Goal: Information Seeking & Learning: Learn about a topic

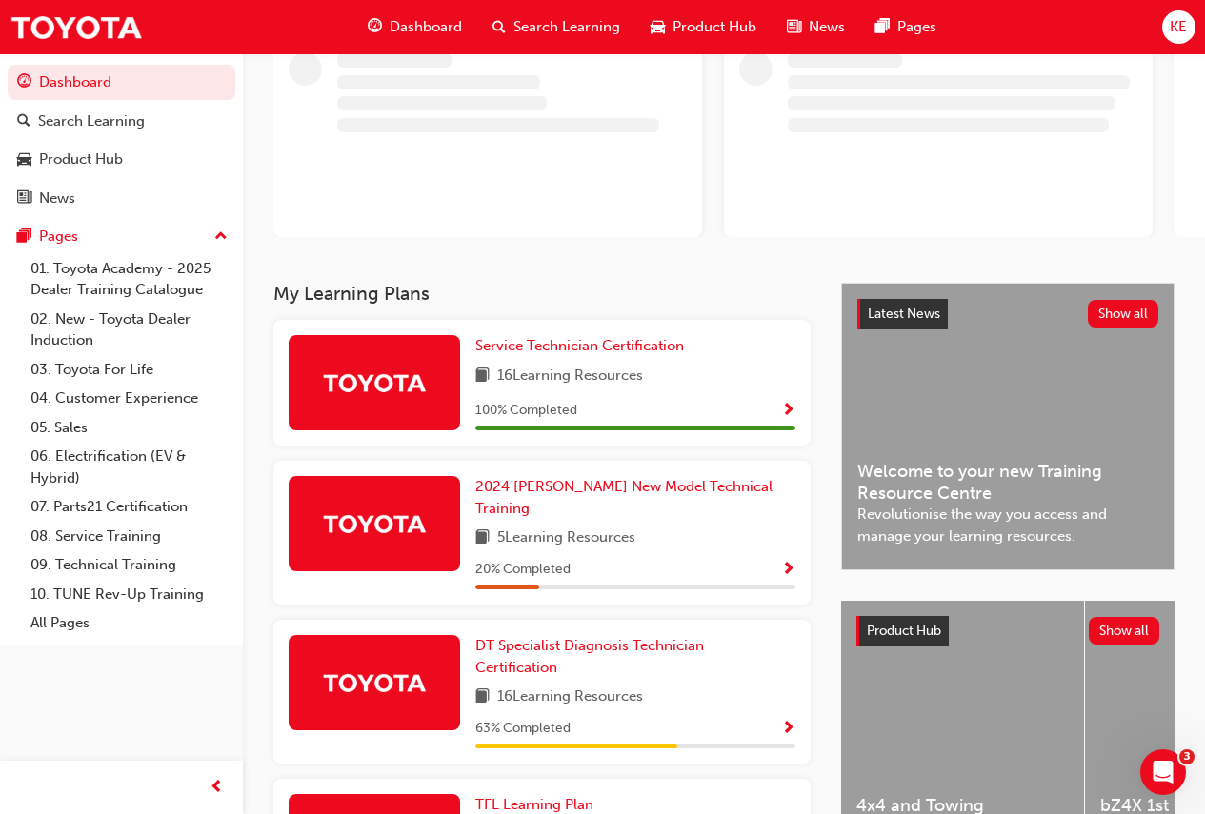
scroll to position [286, 0]
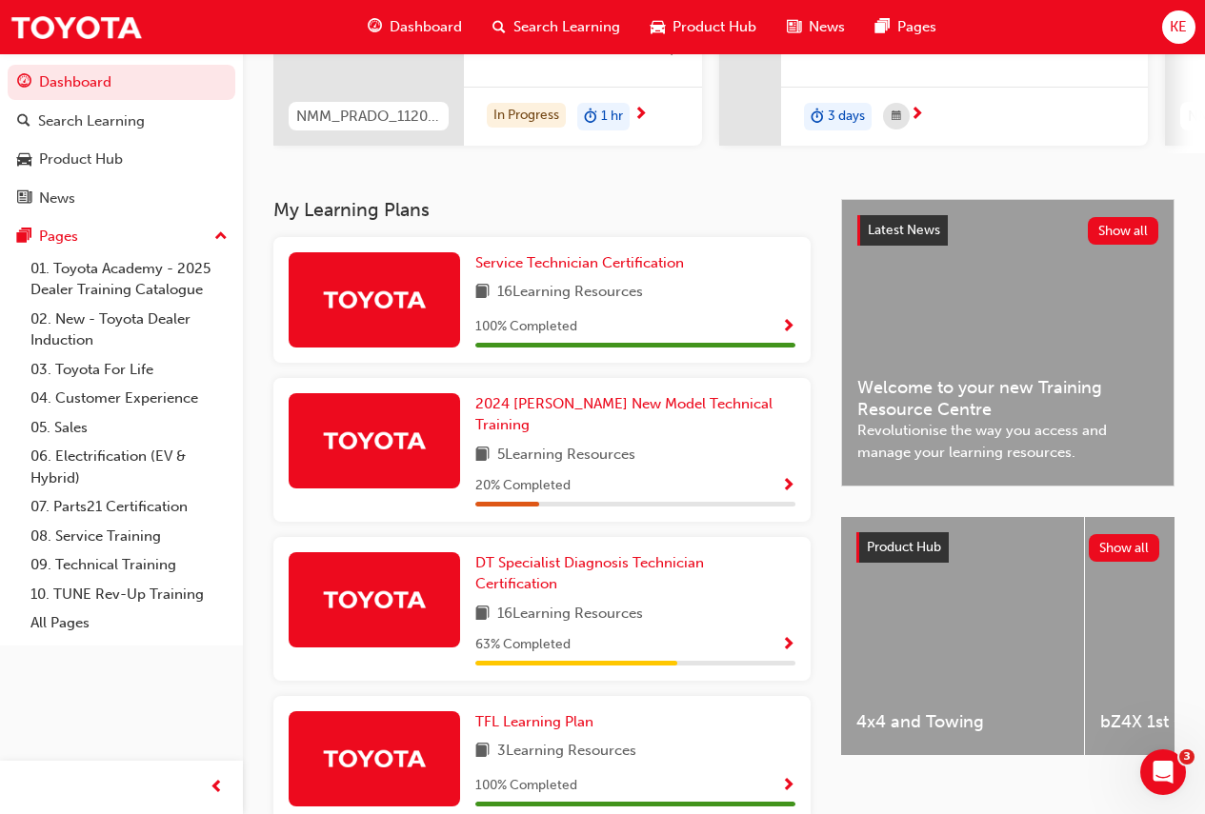
click at [404, 559] on div at bounding box center [374, 599] width 171 height 95
click at [536, 560] on span "DT Specialist Diagnosis Technician Certification" at bounding box center [589, 573] width 229 height 39
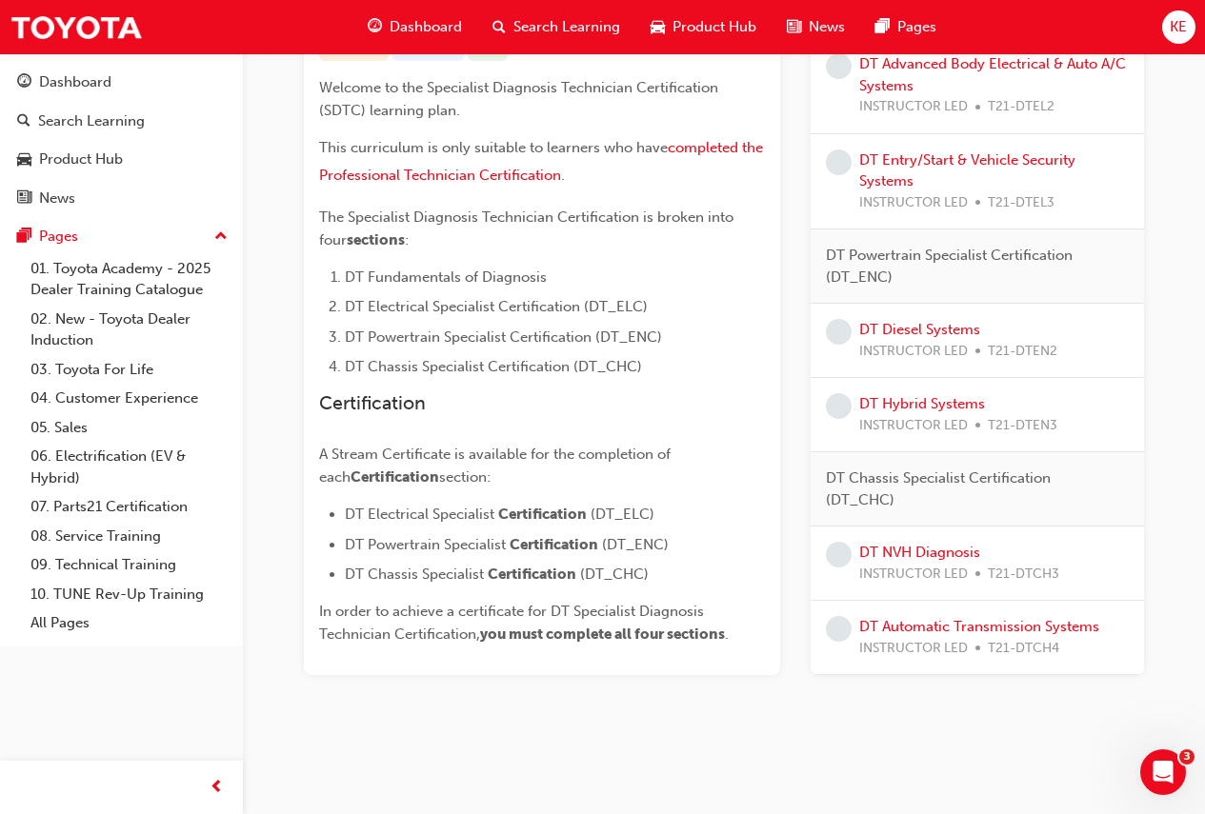
scroll to position [330, 0]
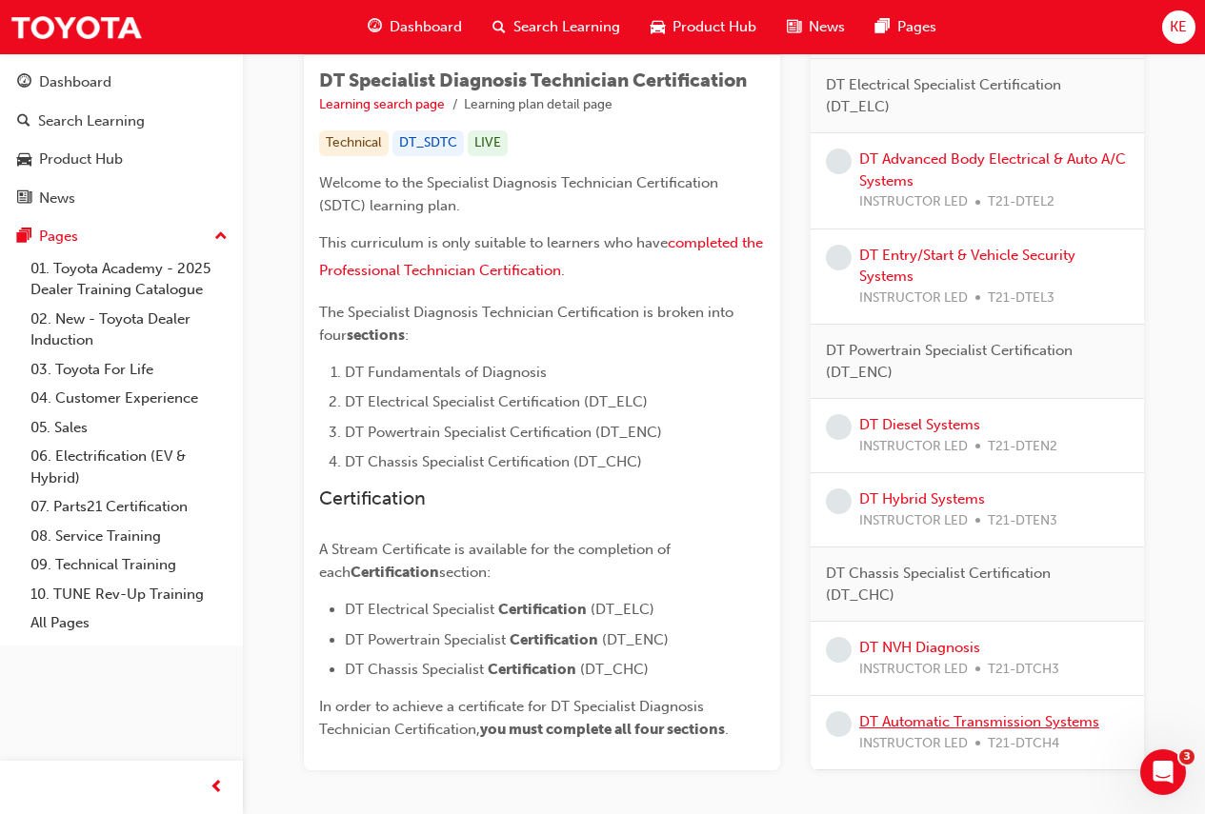
click at [871, 723] on link "DT Automatic Transmission Systems" at bounding box center [979, 721] width 240 height 17
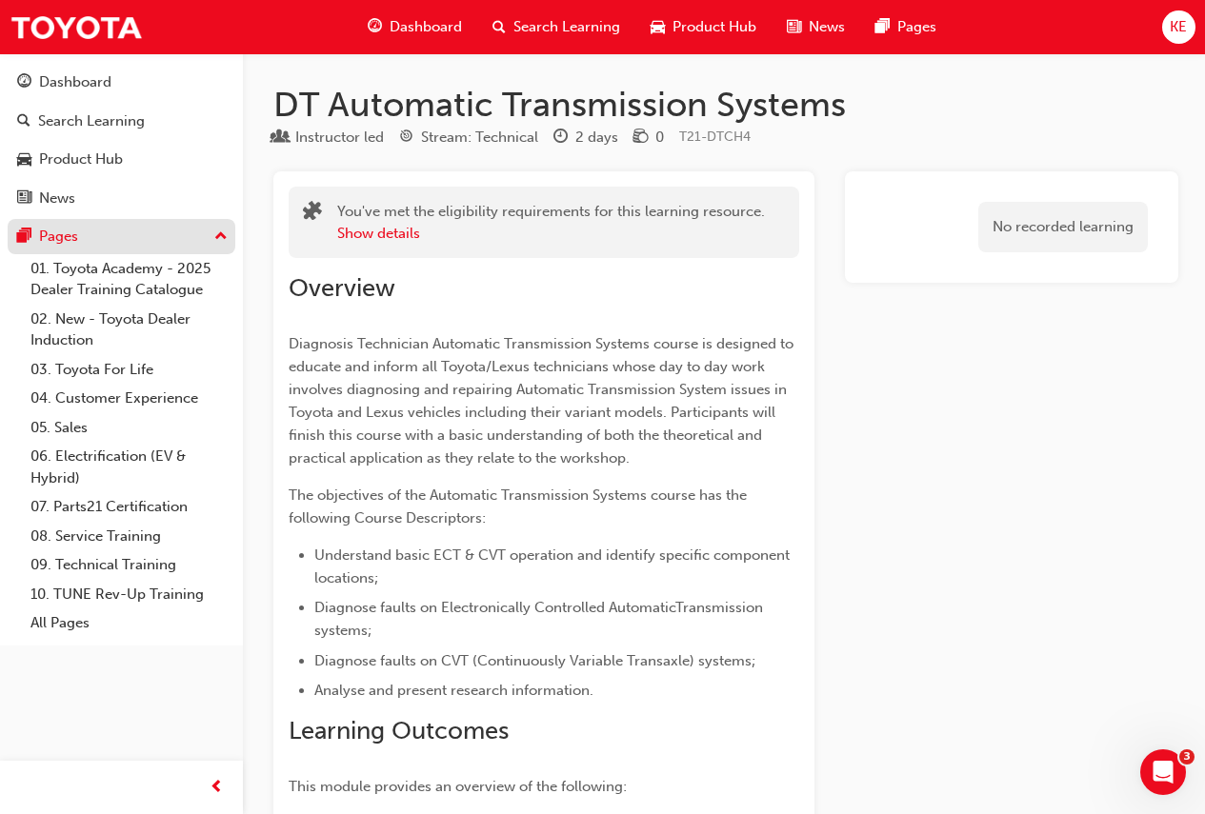
click at [69, 242] on div "Pages" at bounding box center [58, 237] width 39 height 22
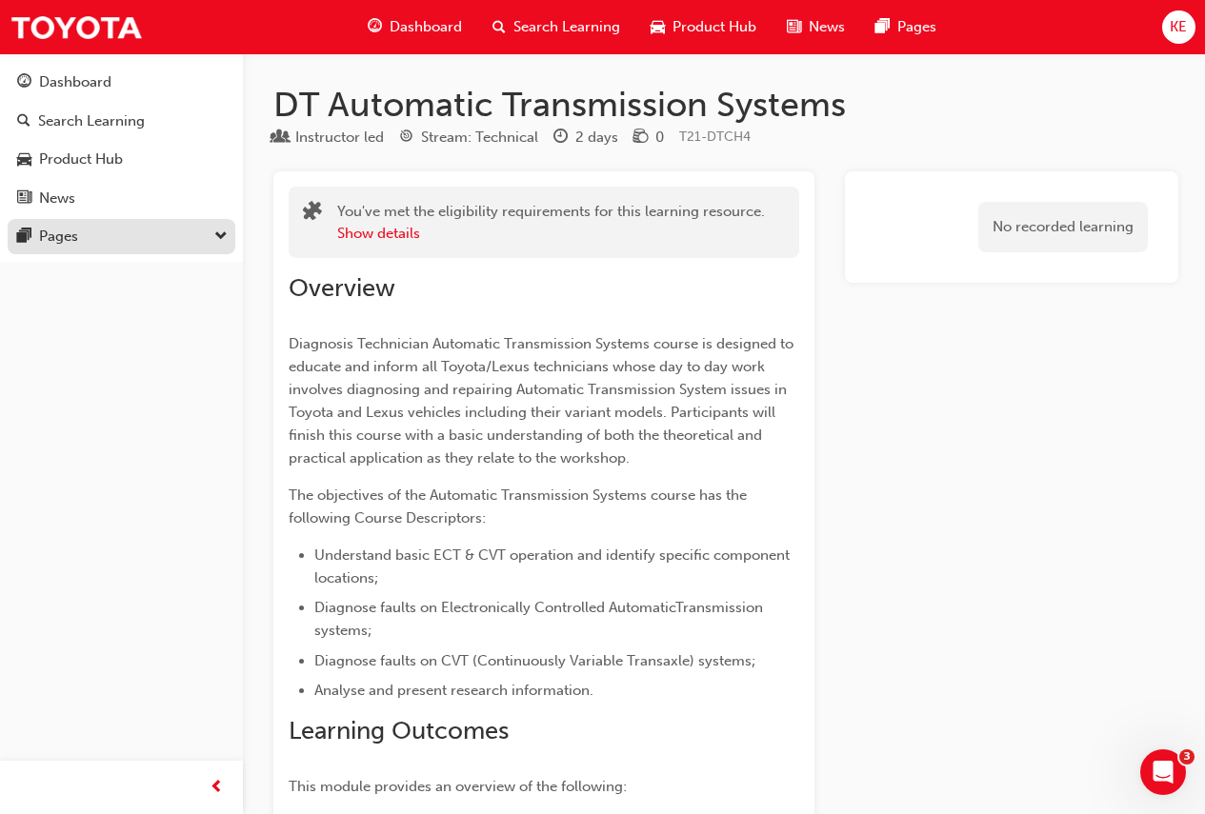
click at [69, 242] on div "Pages" at bounding box center [58, 237] width 39 height 22
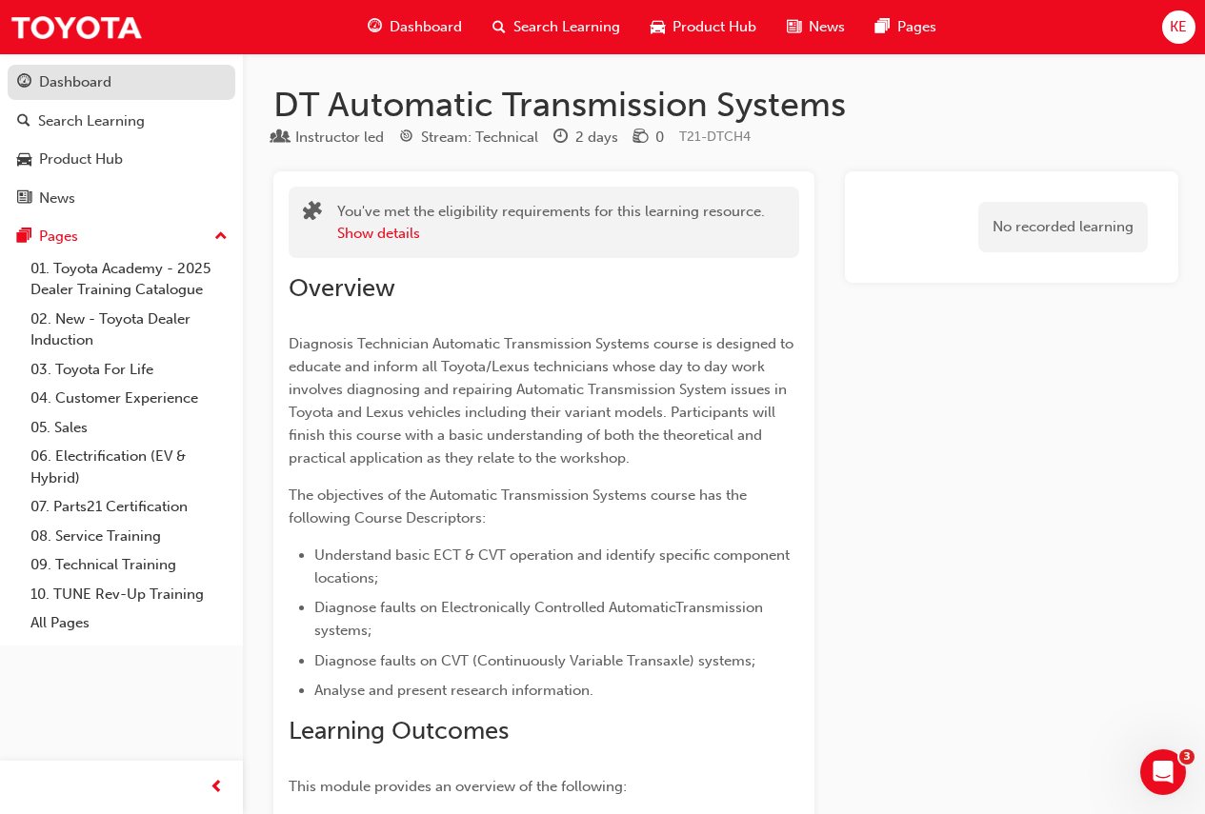
click at [100, 87] on div "Dashboard" at bounding box center [75, 82] width 72 height 22
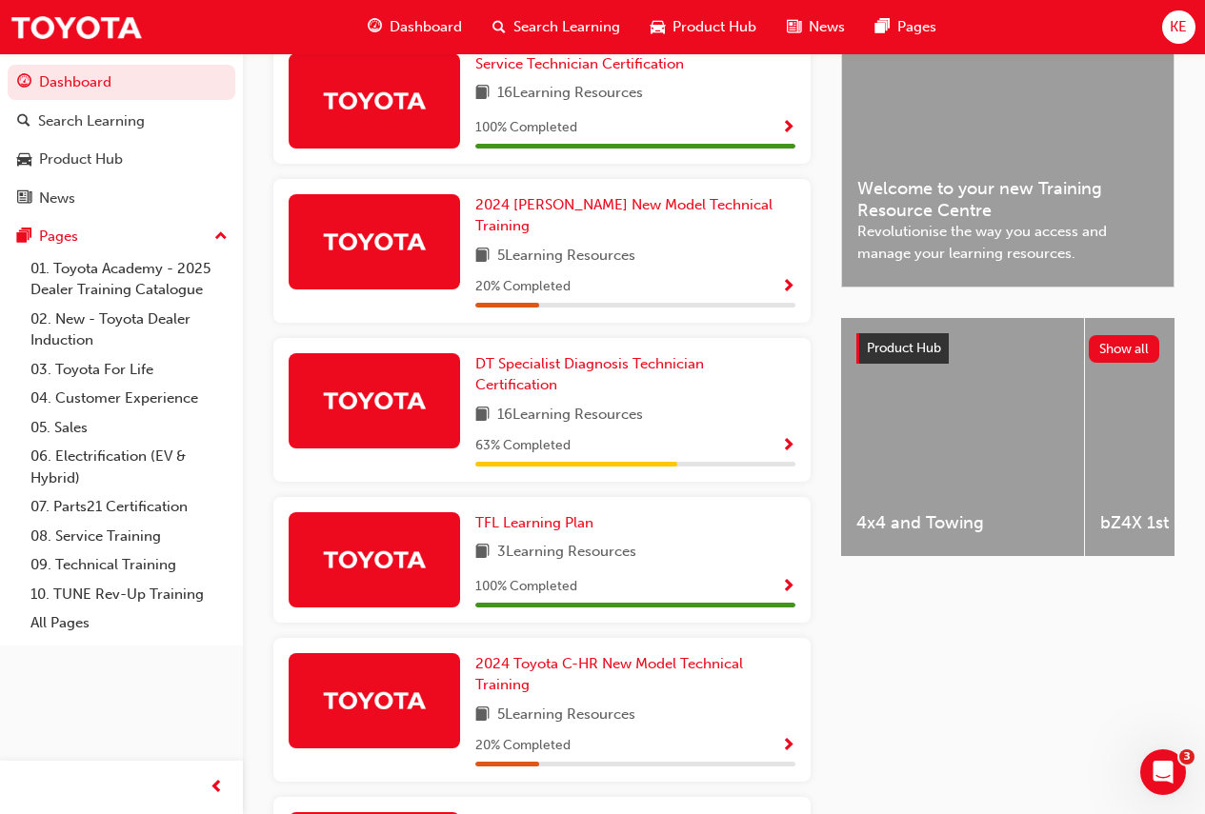
scroll to position [476, 0]
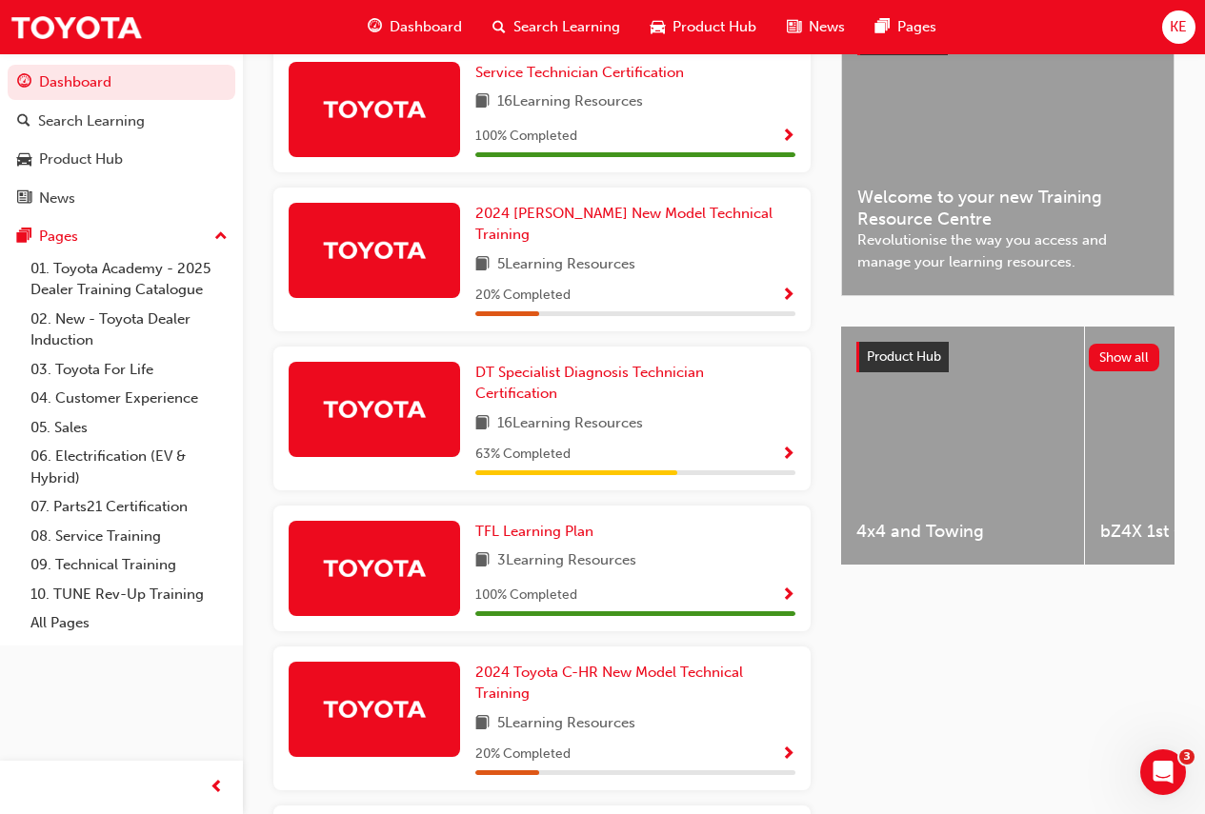
click at [386, 371] on div at bounding box center [374, 409] width 171 height 95
click at [482, 371] on link "DT Specialist Diagnosis Technician Certification" at bounding box center [635, 383] width 320 height 43
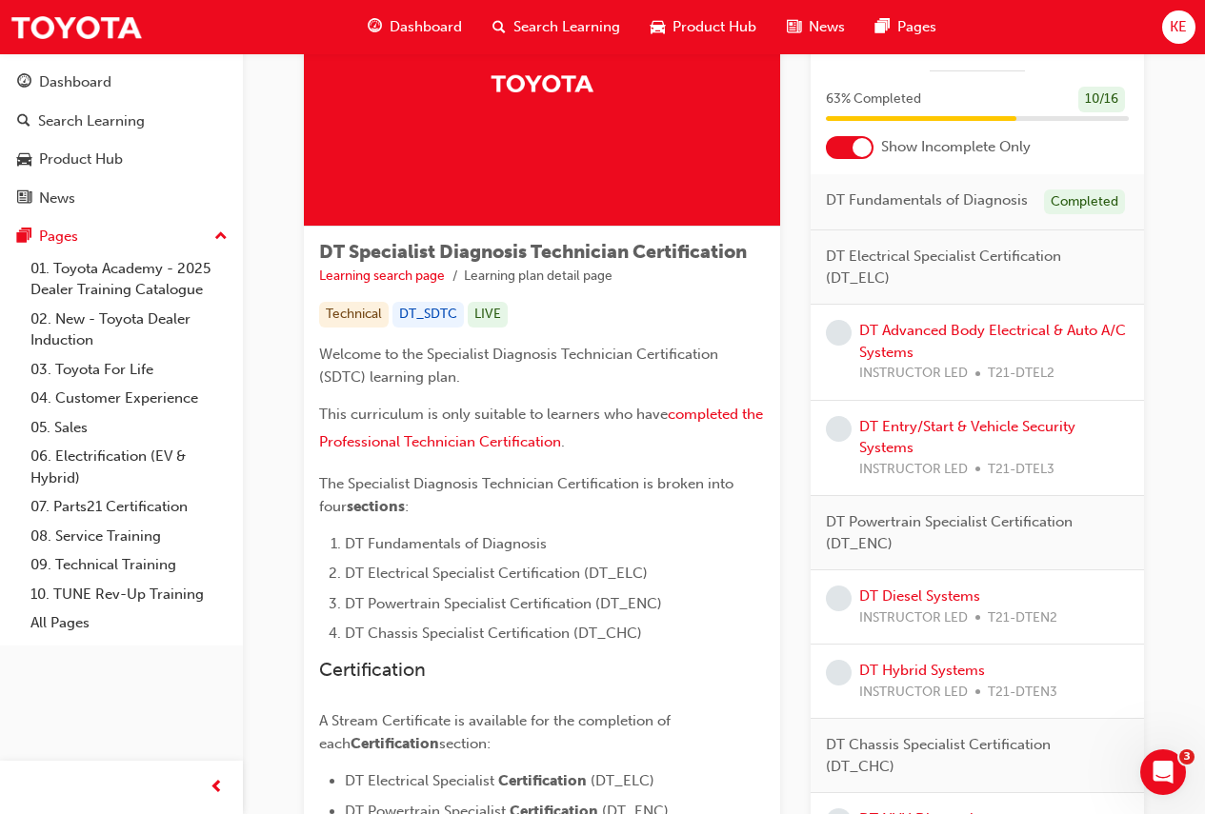
scroll to position [425, 0]
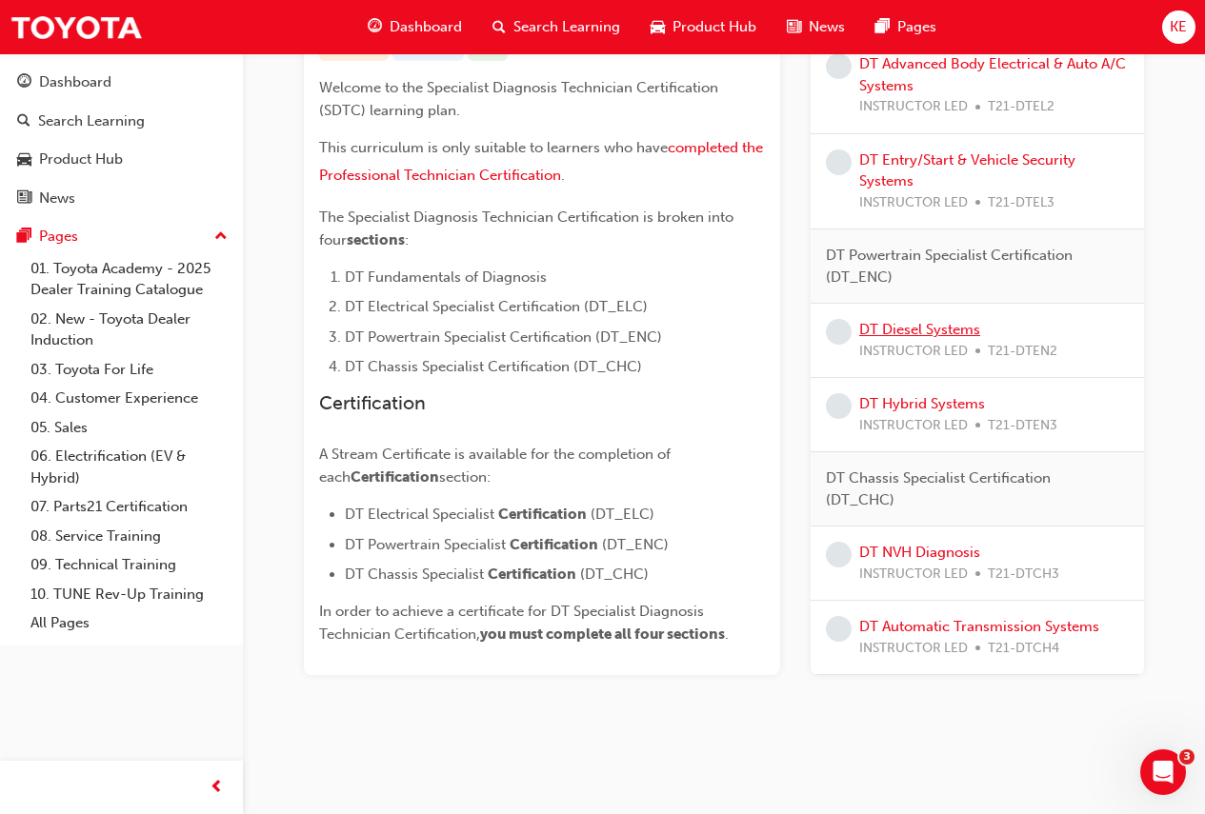
click at [942, 331] on link "DT Diesel Systems" at bounding box center [919, 329] width 121 height 17
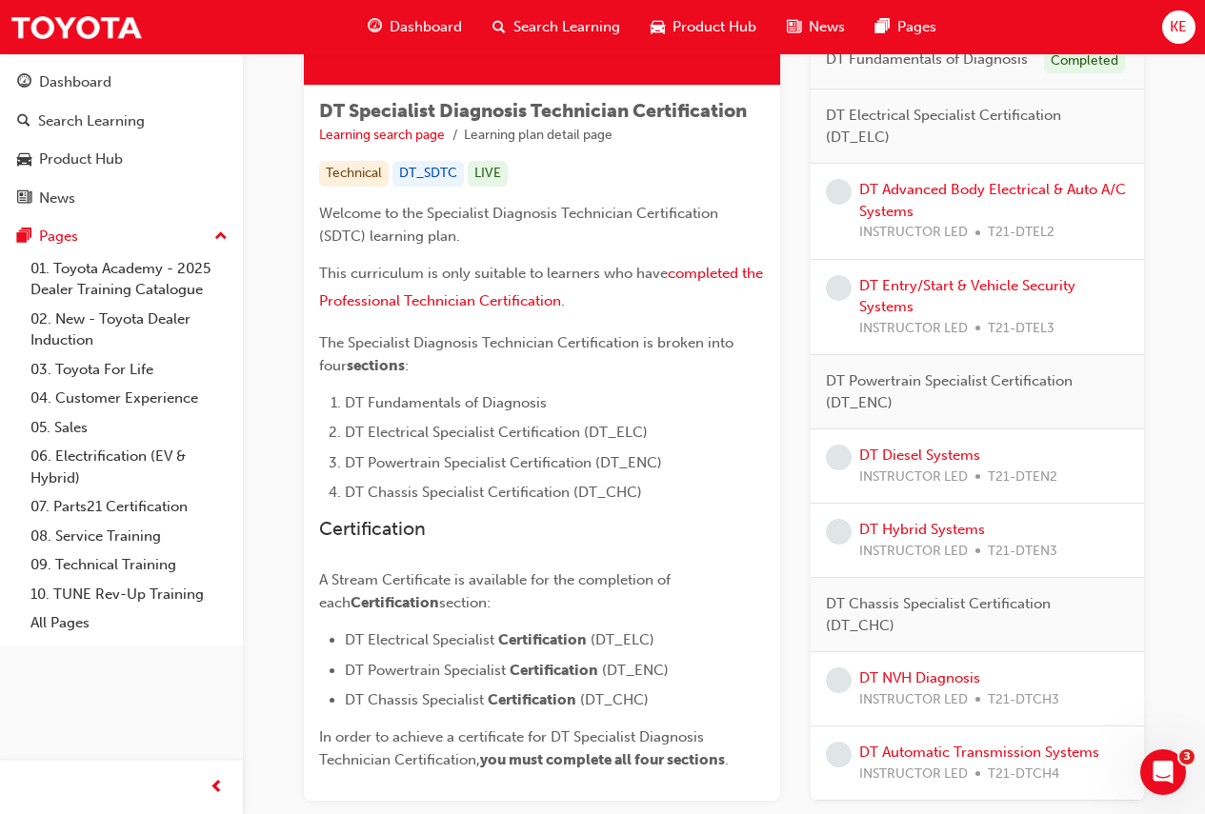
scroll to position [234, 0]
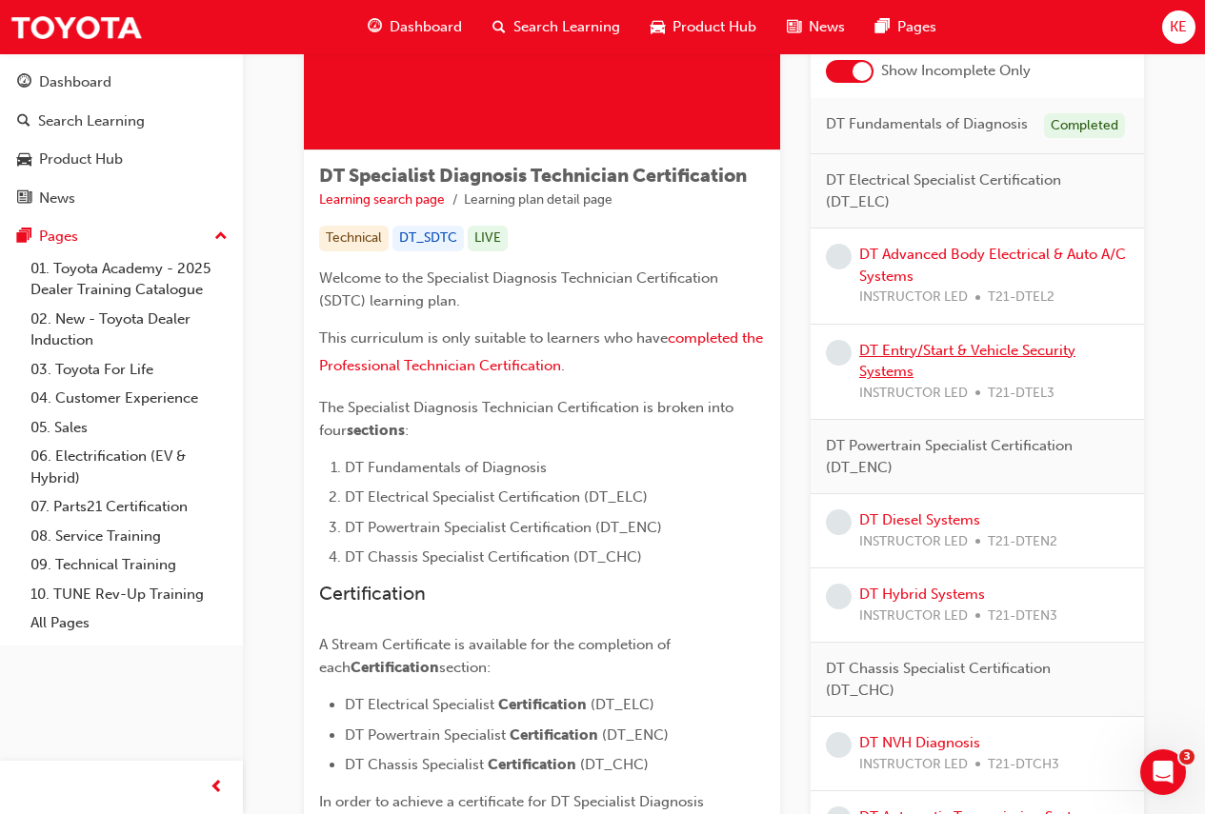
click at [873, 356] on link "DT Entry/Start & Vehicle Security Systems" at bounding box center [967, 361] width 216 height 39
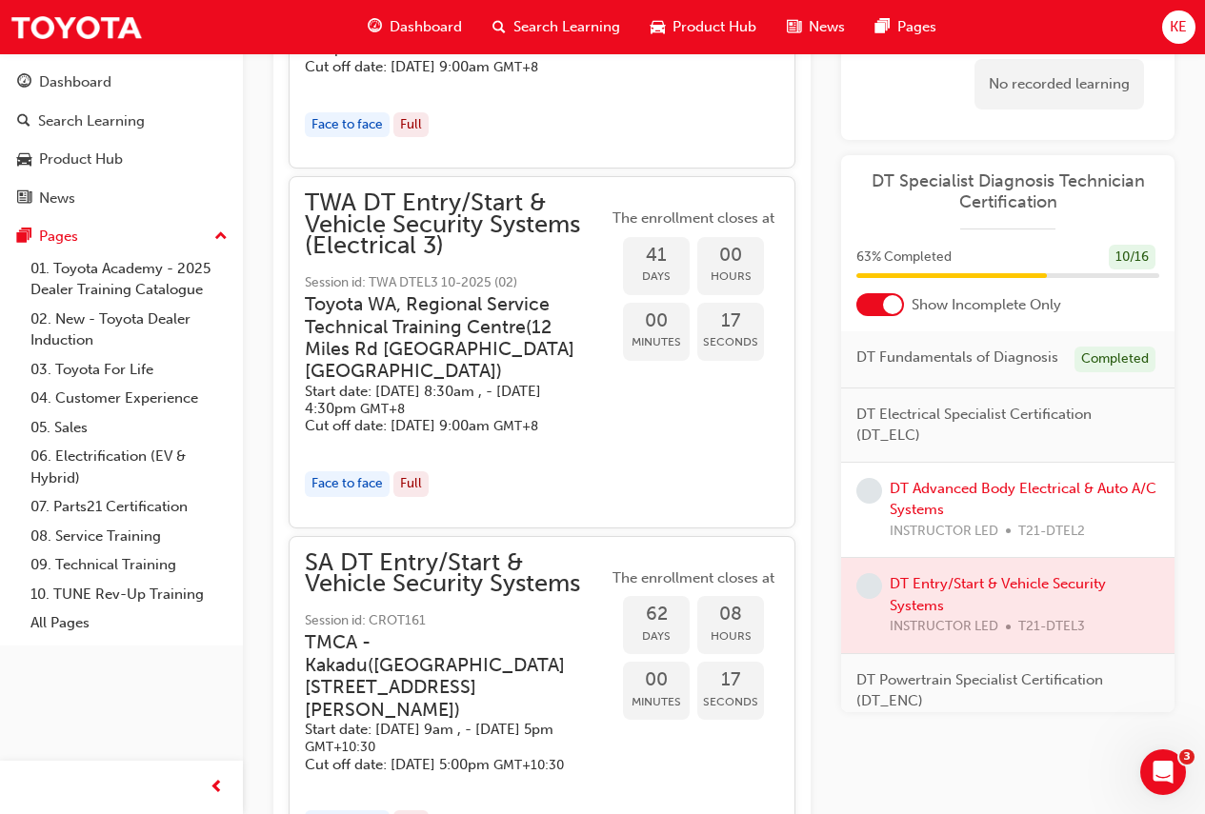
scroll to position [1517, 0]
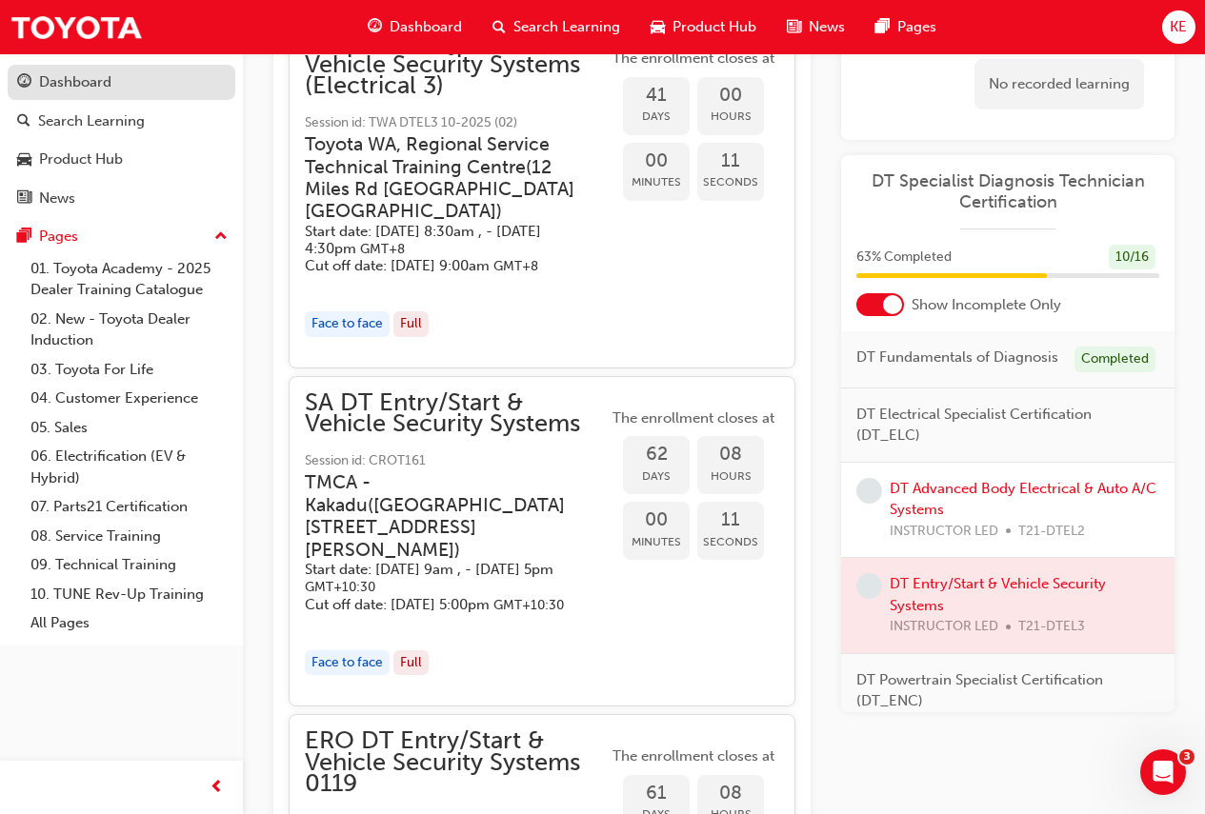
click at [77, 84] on div "Dashboard" at bounding box center [75, 82] width 72 height 22
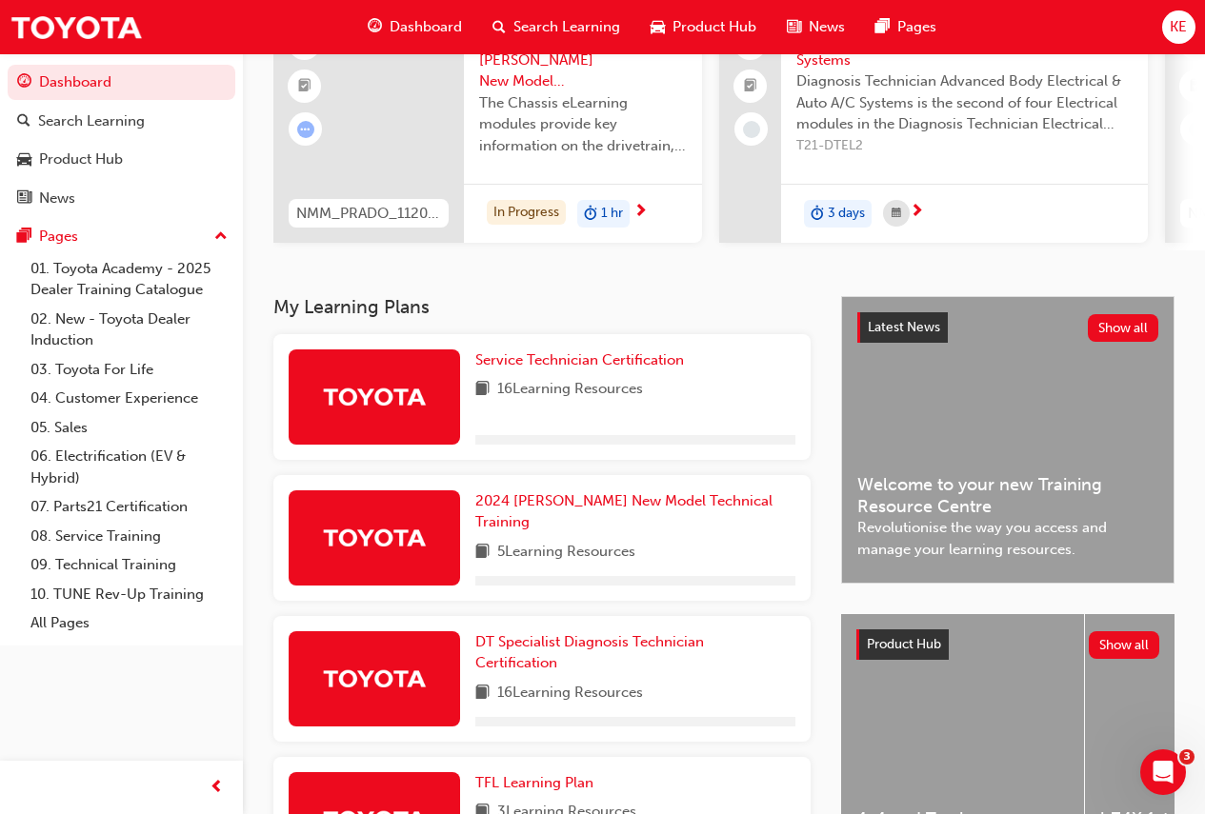
scroll to position [190, 0]
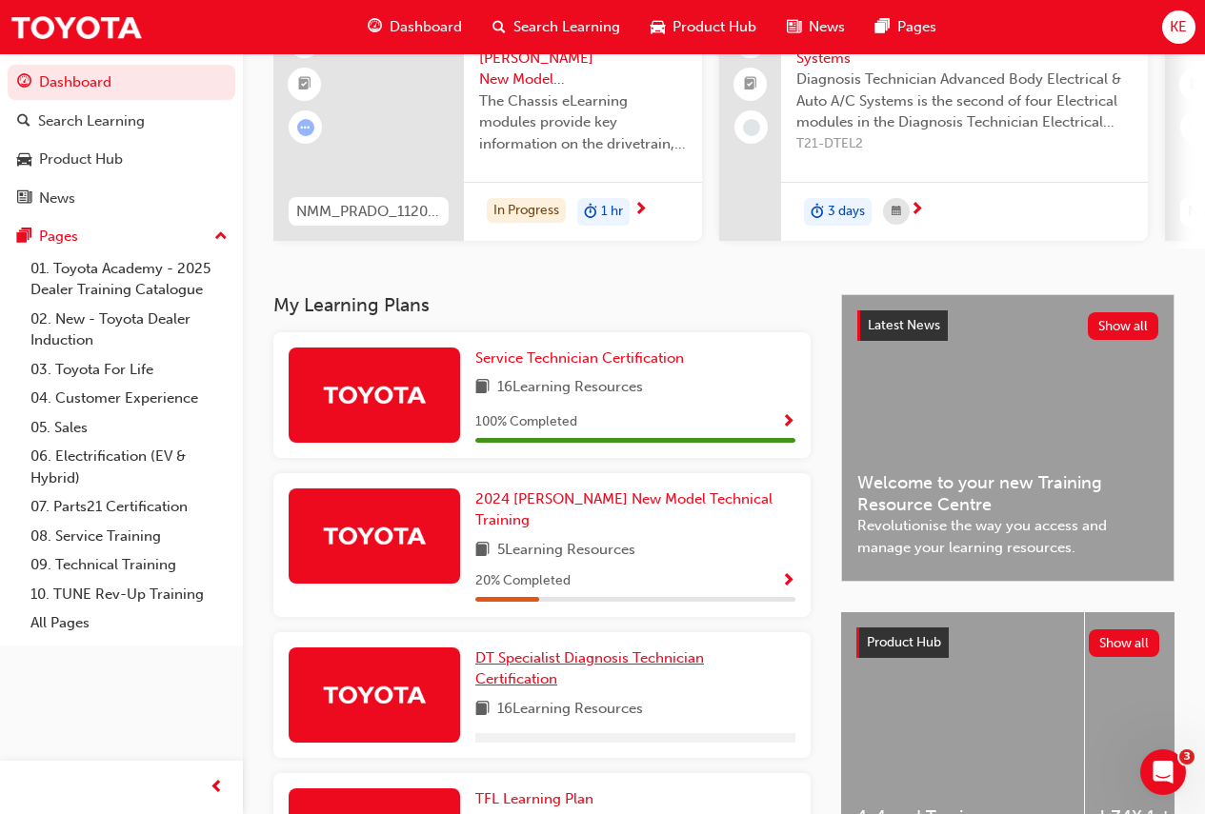
click at [531, 650] on span "DT Specialist Diagnosis Technician Certification" at bounding box center [589, 669] width 229 height 39
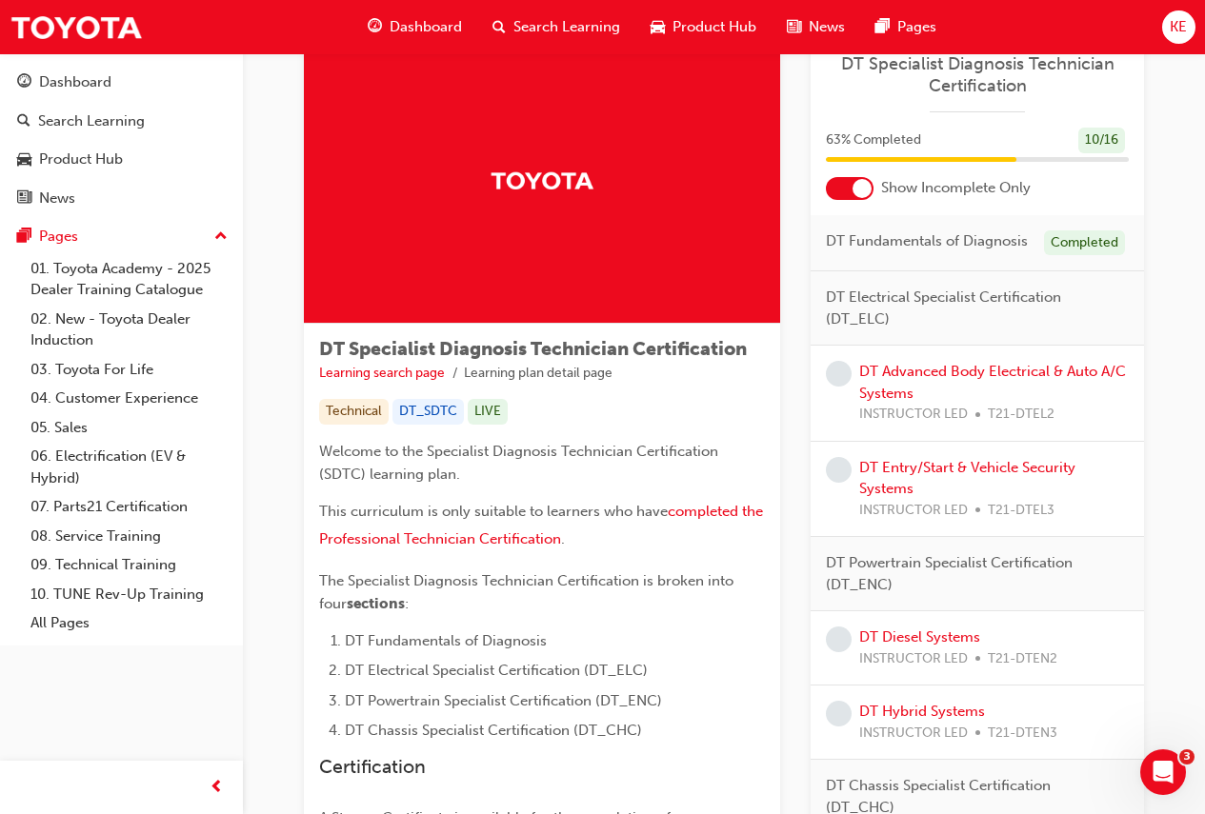
scroll to position [95, 0]
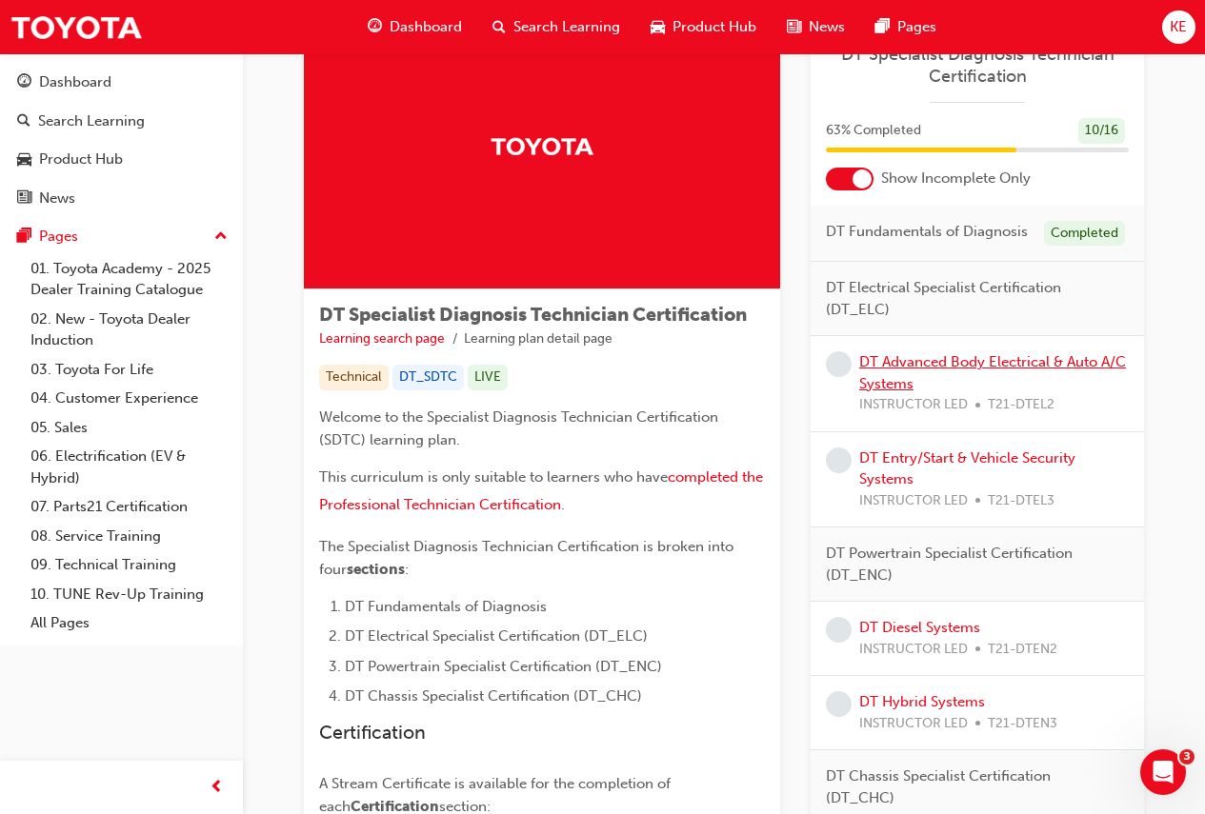
click at [924, 363] on link "DT Advanced Body Electrical & Auto A/C Systems" at bounding box center [992, 372] width 267 height 39
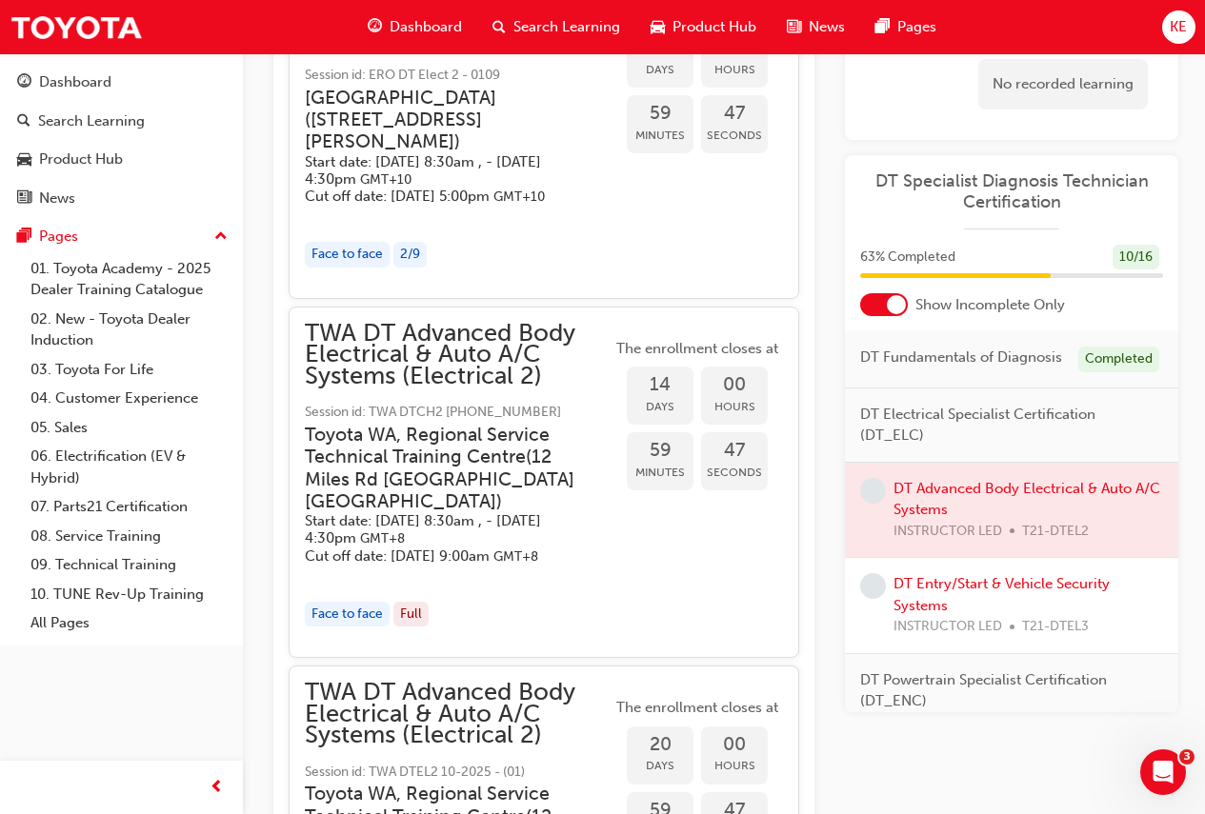
scroll to position [1087, 0]
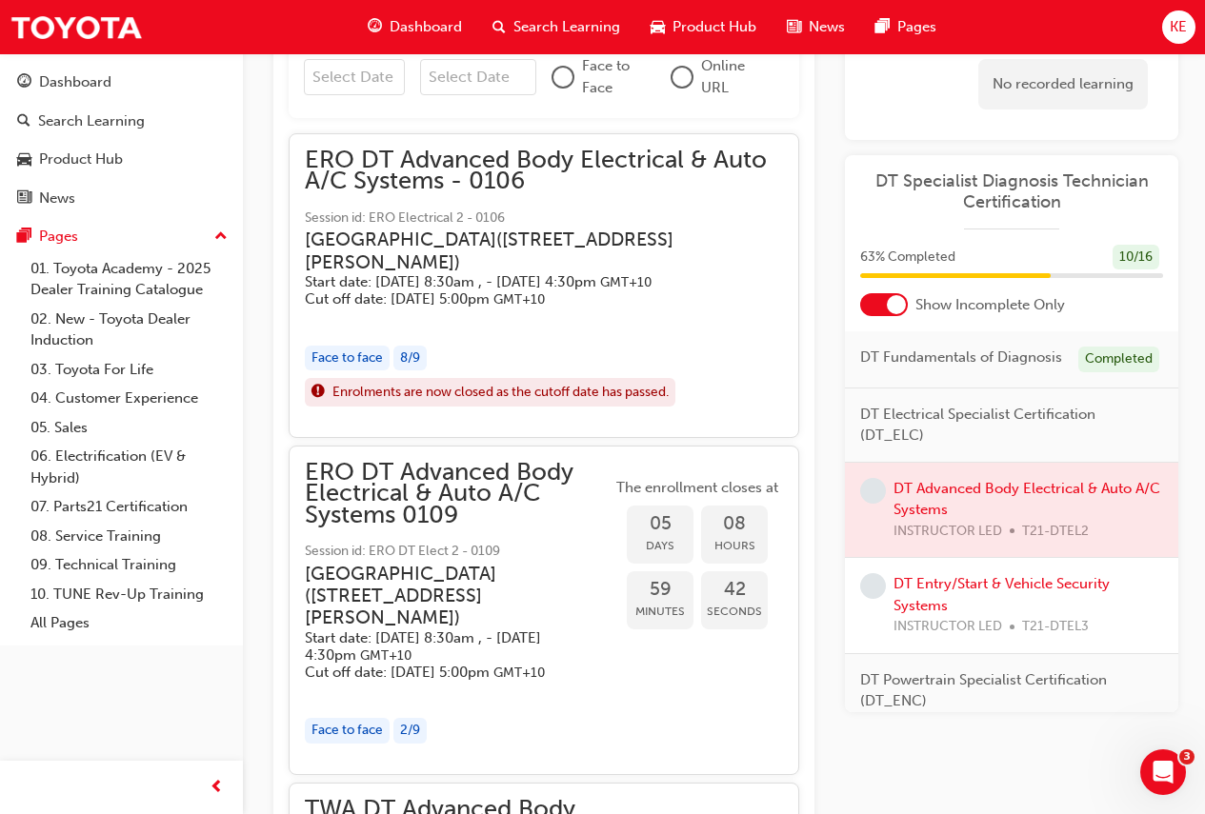
click at [995, 194] on span "DT Specialist Diagnosis Technician Certification" at bounding box center [1011, 191] width 303 height 43
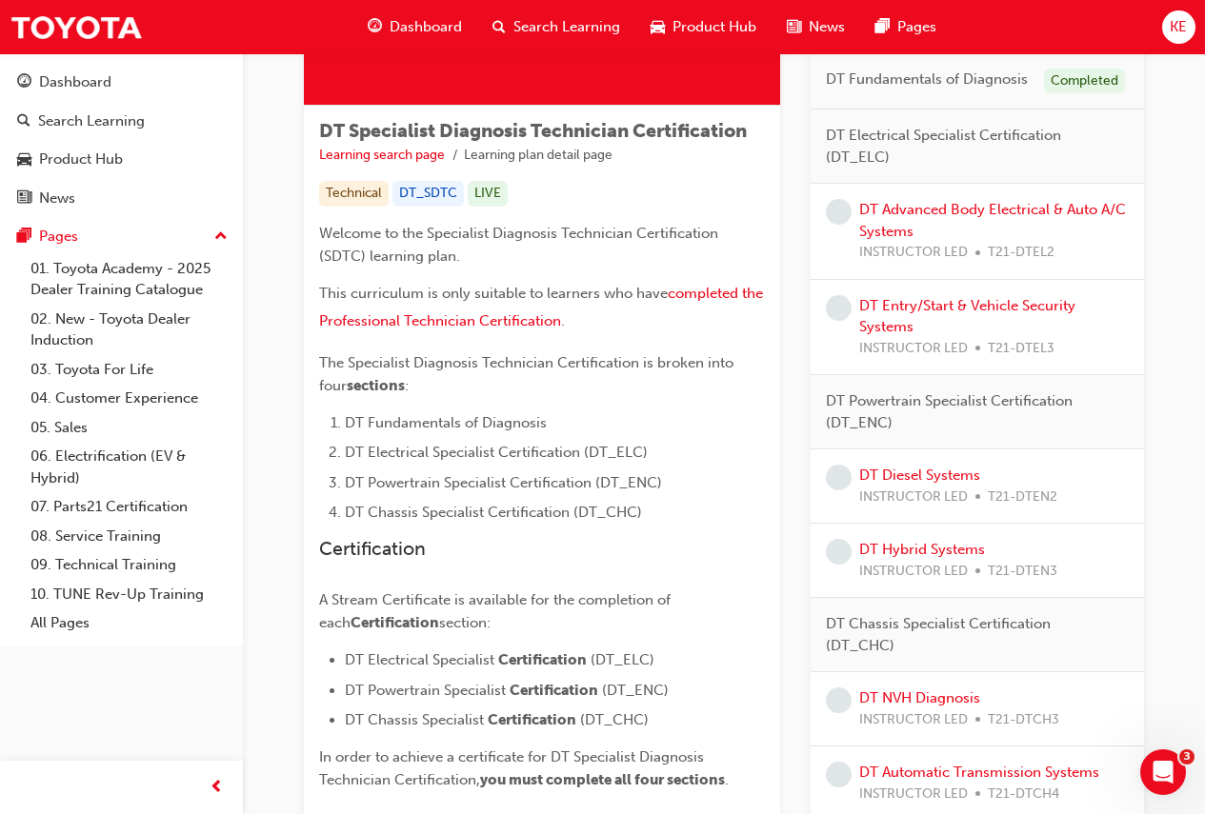
scroll to position [286, 0]
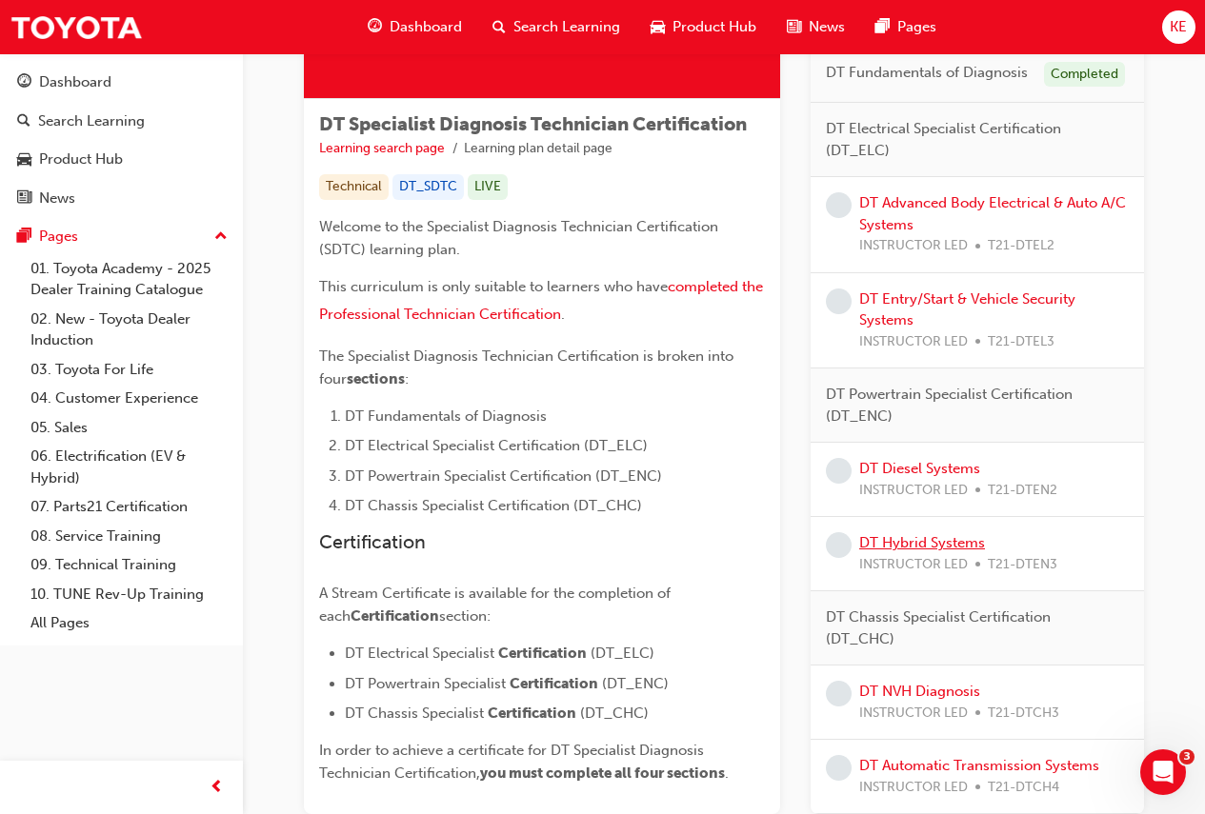
click at [930, 538] on link "DT Hybrid Systems" at bounding box center [922, 542] width 126 height 17
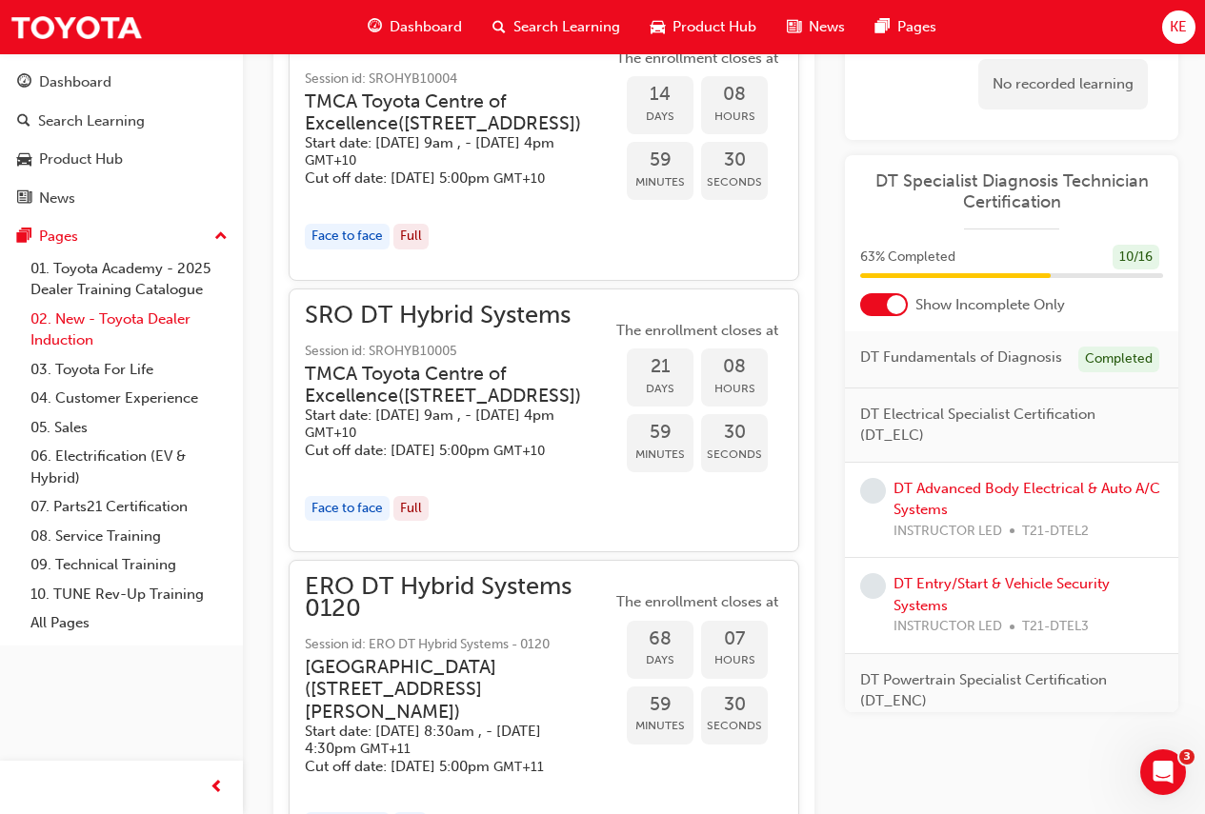
scroll to position [1019, 0]
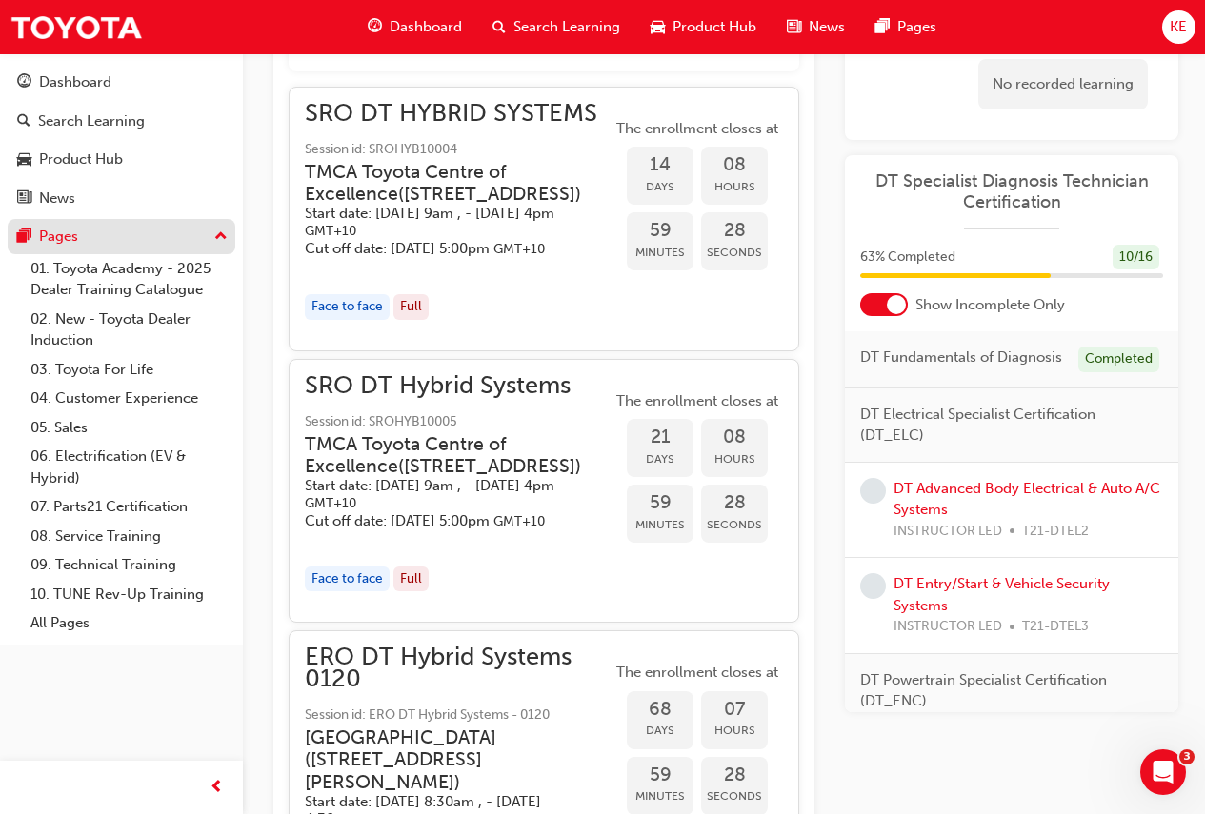
click at [195, 241] on div "Pages" at bounding box center [121, 237] width 209 height 24
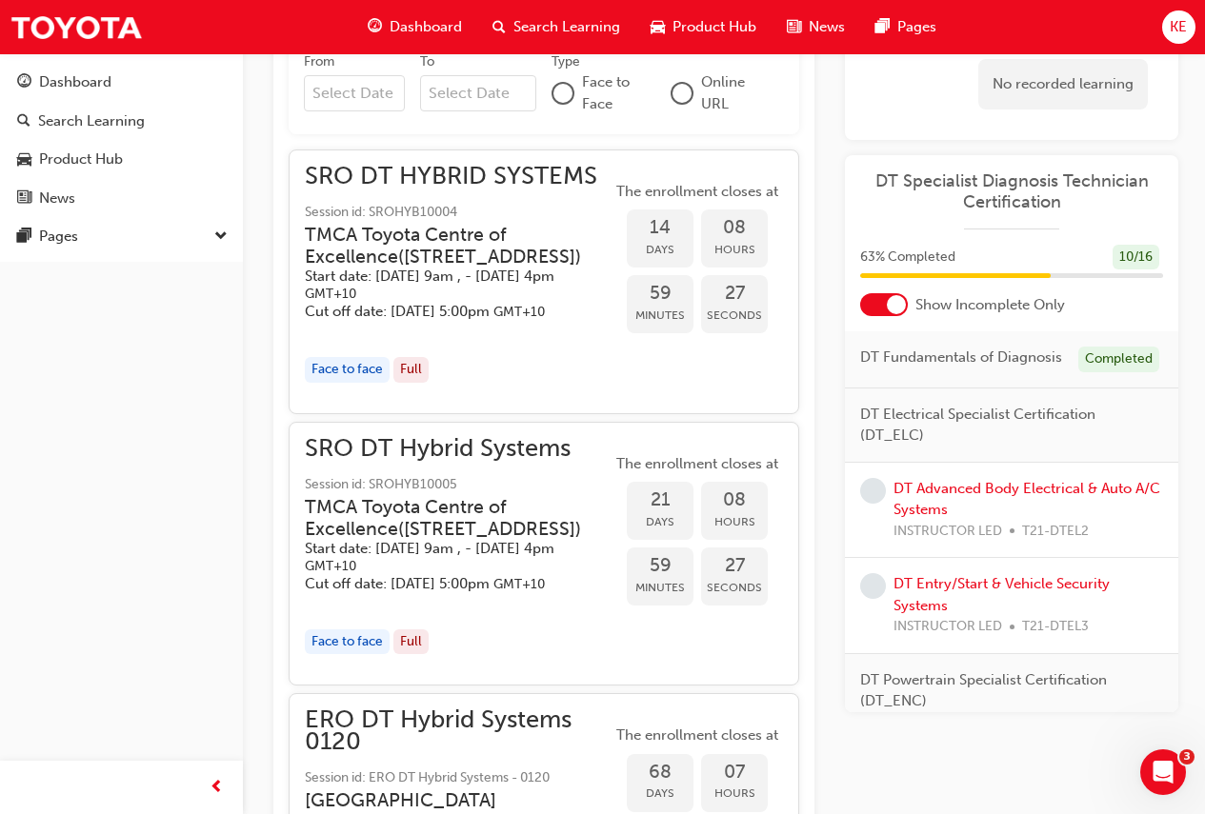
scroll to position [829, 0]
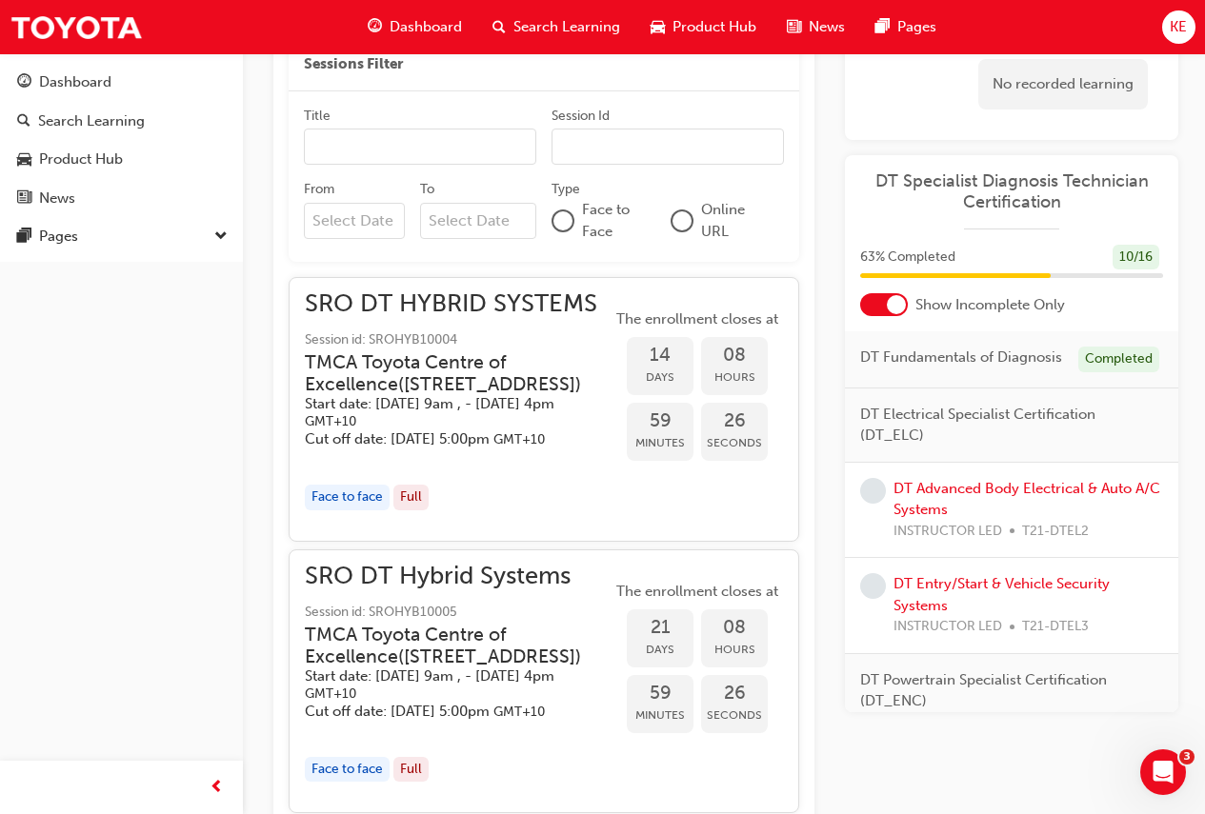
click at [978, 197] on span "DT Specialist Diagnosis Technician Certification" at bounding box center [1011, 191] width 303 height 43
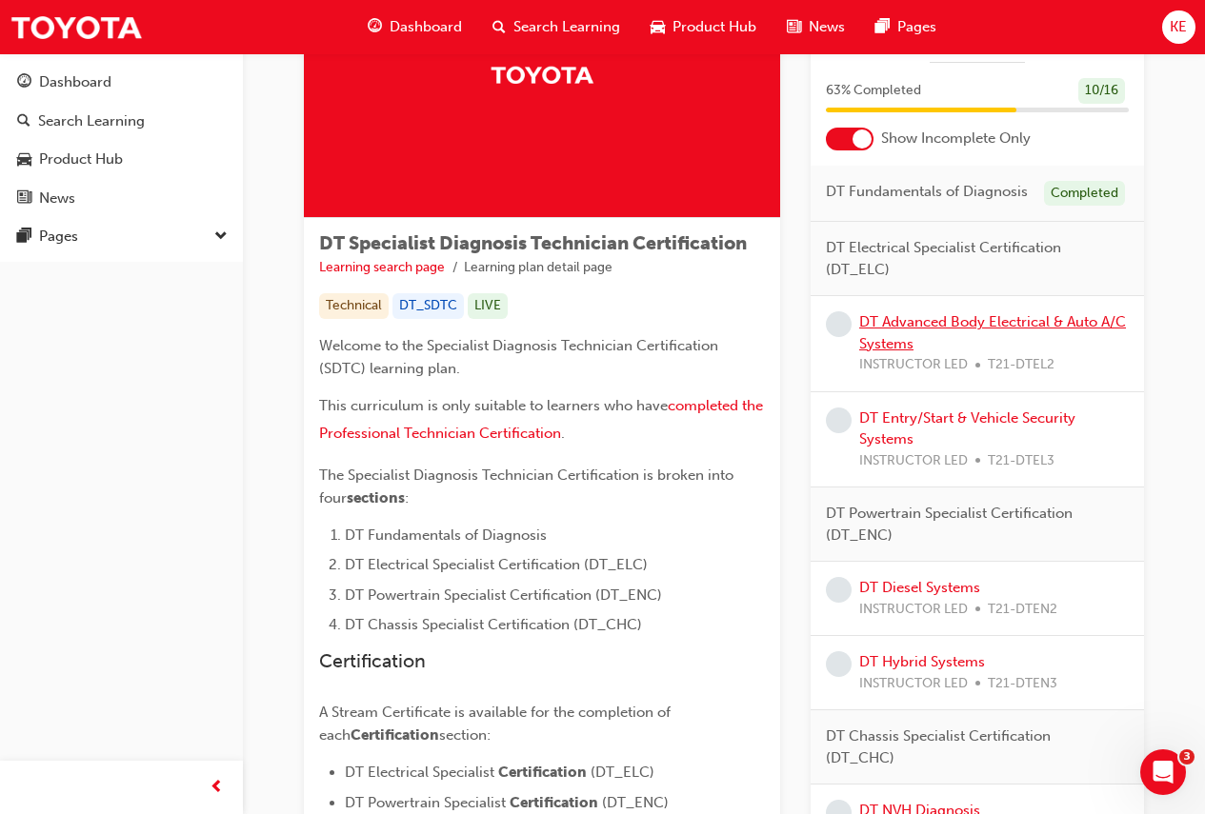
scroll to position [425, 0]
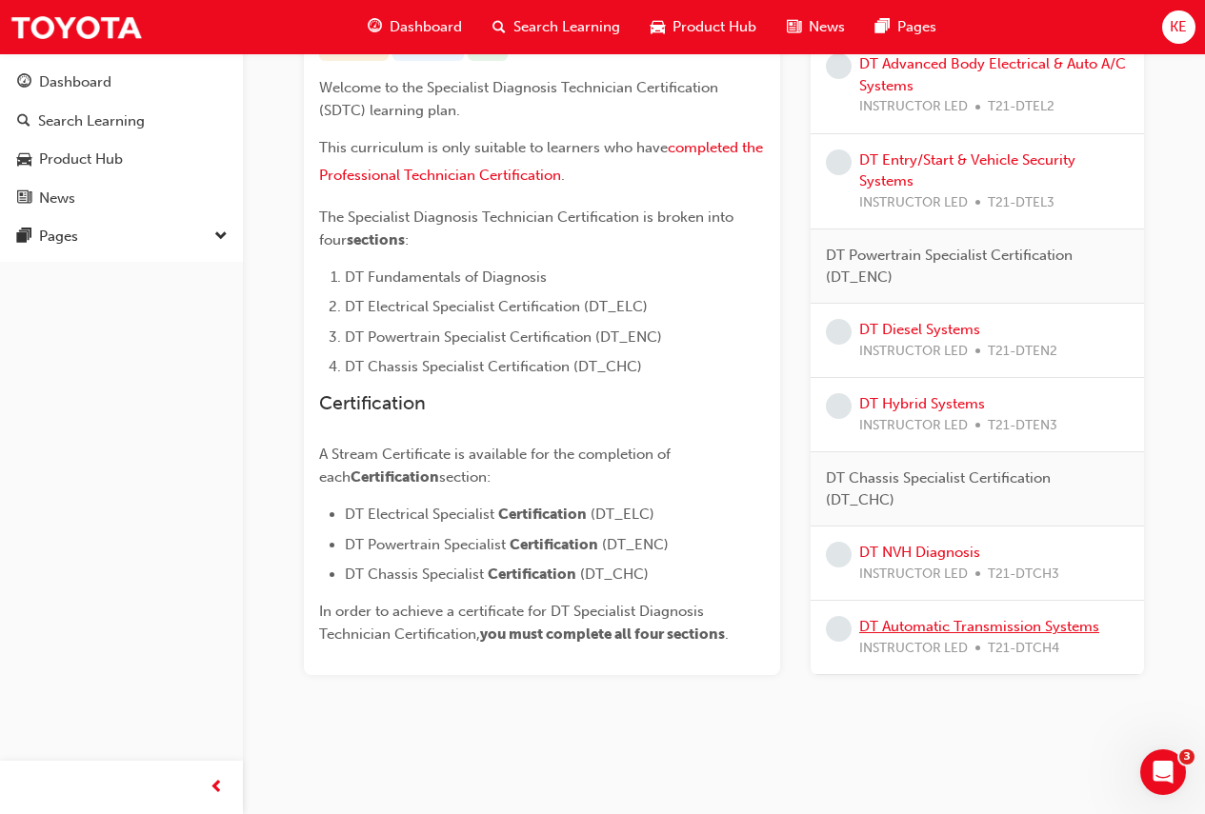
click at [967, 633] on link "DT Automatic Transmission Systems" at bounding box center [979, 626] width 240 height 17
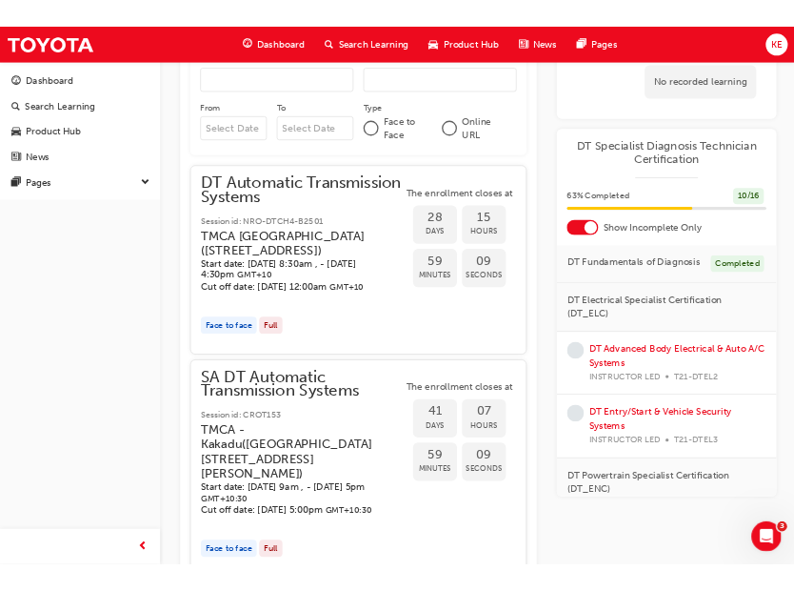
scroll to position [1167, 0]
